Goal: Navigation & Orientation: Understand site structure

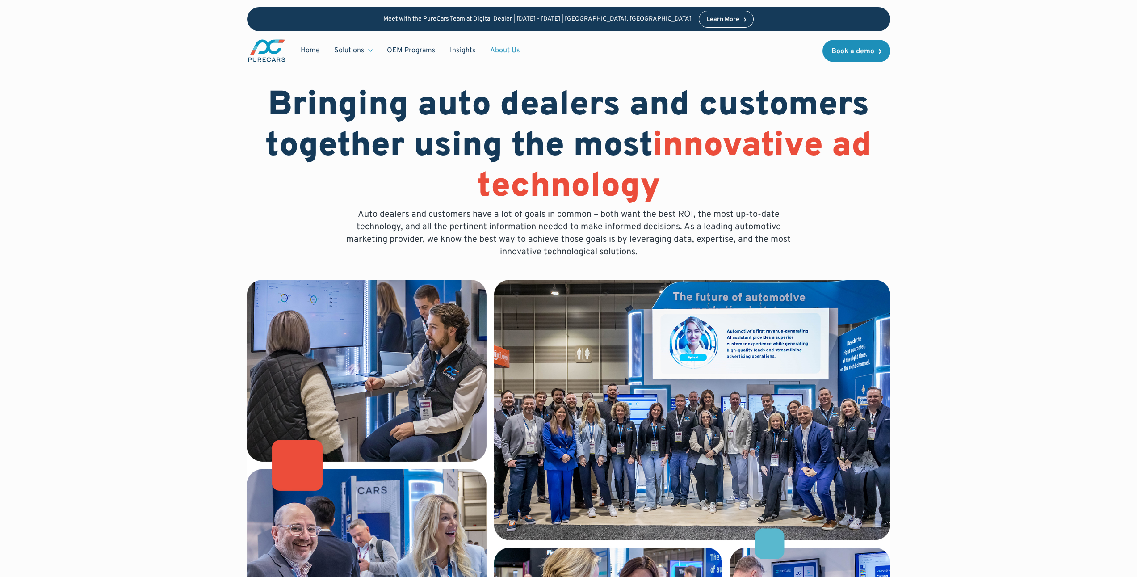
click at [508, 49] on link "About Us" at bounding box center [505, 50] width 44 height 17
click at [499, 55] on link "About Us" at bounding box center [505, 50] width 44 height 17
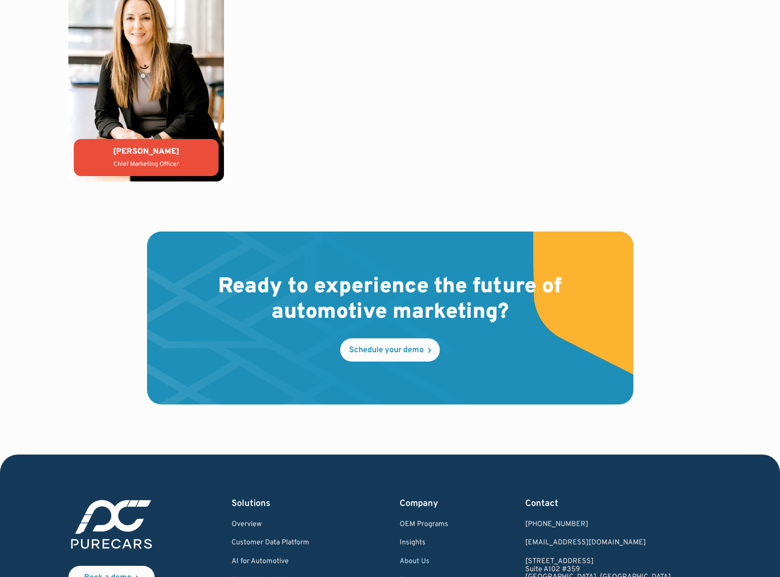
scroll to position [2465, 0]
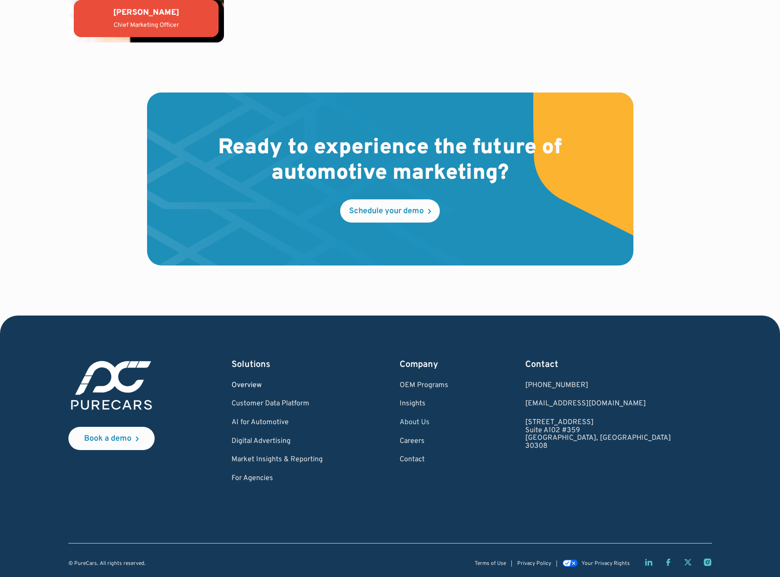
click at [260, 382] on link "Overview" at bounding box center [276, 386] width 91 height 8
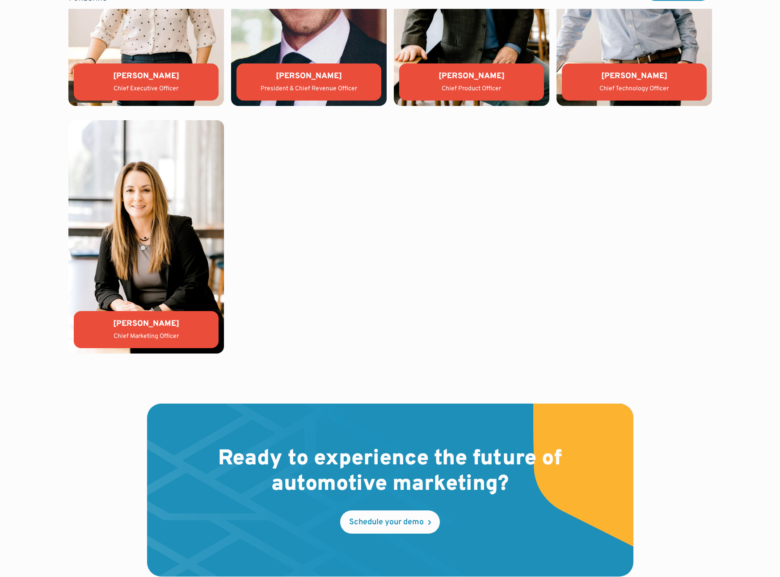
scroll to position [2032, 0]
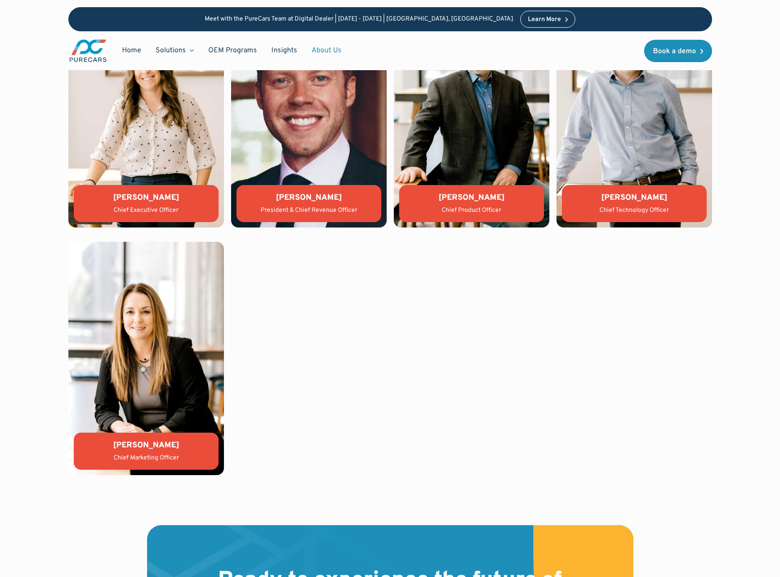
click at [168, 201] on div "Lauren Donalson" at bounding box center [146, 197] width 130 height 11
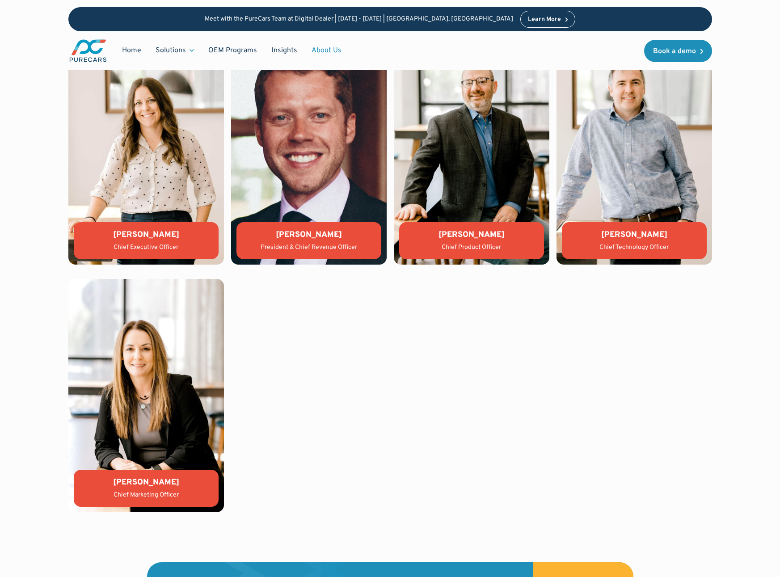
scroll to position [1956, 0]
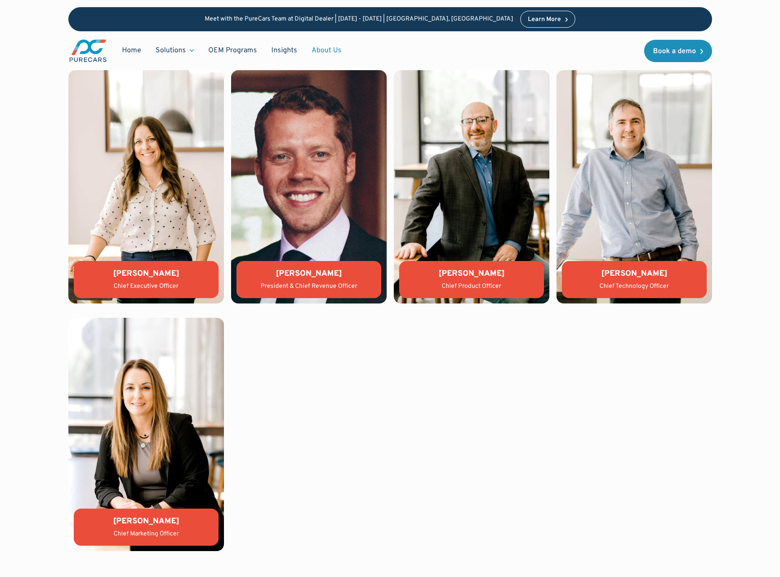
click at [672, 427] on div "Lauren Donalson Chief Executive Officer Jason Wiley President & Chief Revenue O…" at bounding box center [389, 310] width 643 height 481
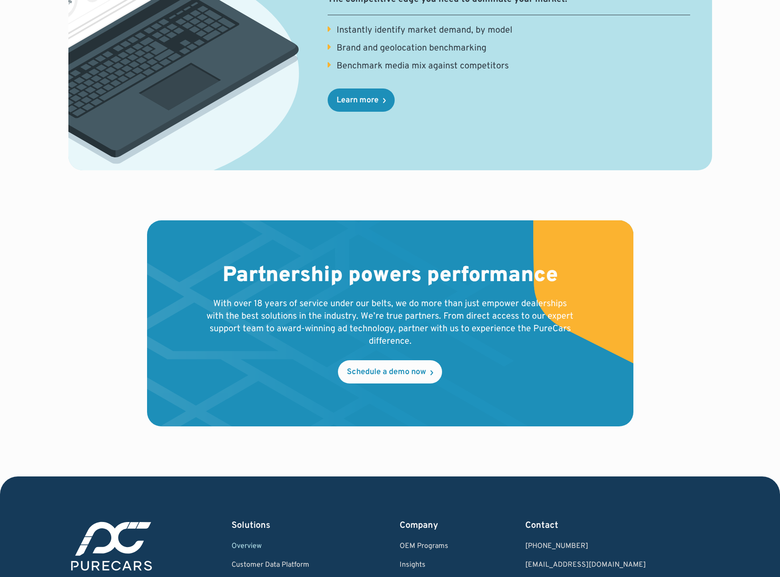
scroll to position [1587, 0]
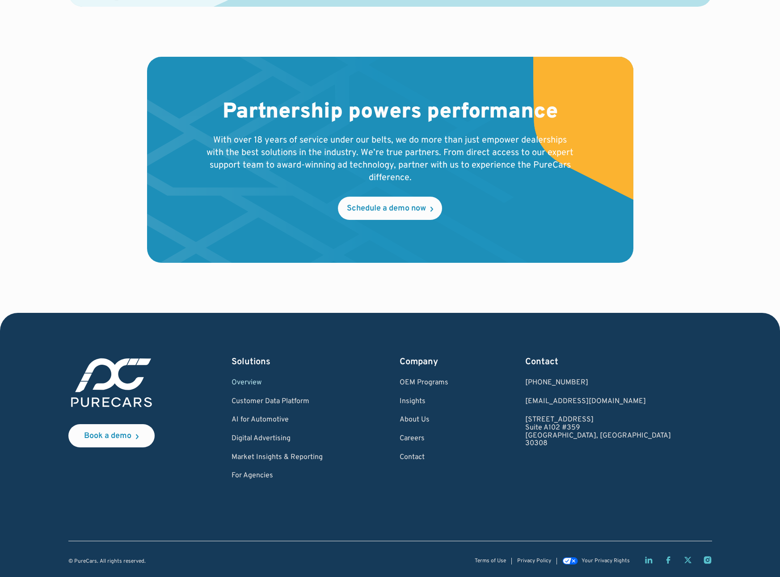
click at [653, 448] on div "Book a demo Solutions Overview Customer Data Platform AI for Automotive Digital…" at bounding box center [389, 418] width 643 height 124
click at [448, 432] on div "Company OEM Programs Insights About Us Careers Contact" at bounding box center [423, 418] width 49 height 124
